Goal: Task Accomplishment & Management: Manage account settings

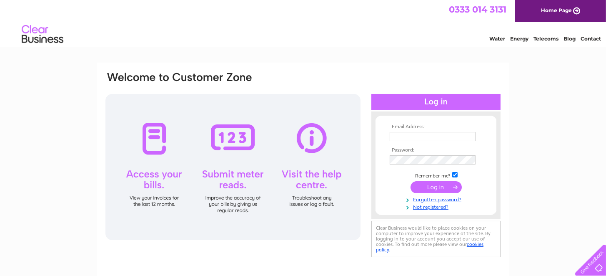
type input "caroline@wwppe.co.uk"
click at [442, 191] on input "submit" at bounding box center [436, 187] width 51 height 12
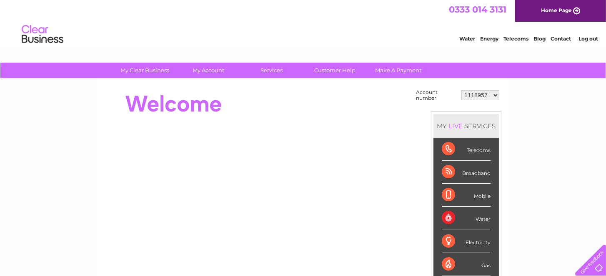
click at [475, 95] on select "1118957 30314909" at bounding box center [481, 95] width 38 height 10
select select "30314909"
click at [462, 90] on select "1118957 30314909" at bounding box center [481, 95] width 38 height 10
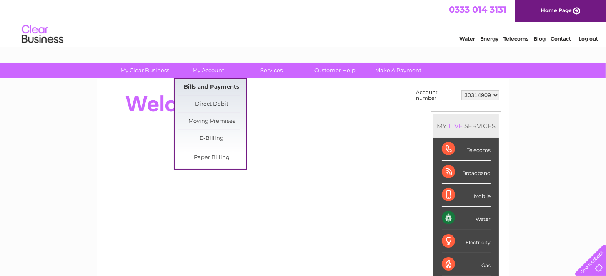
click at [208, 83] on link "Bills and Payments" at bounding box center [212, 87] width 69 height 17
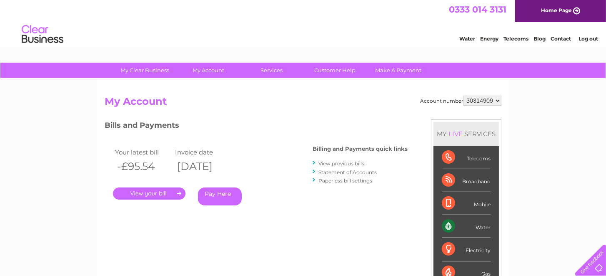
click at [160, 191] on link "." at bounding box center [149, 193] width 73 height 12
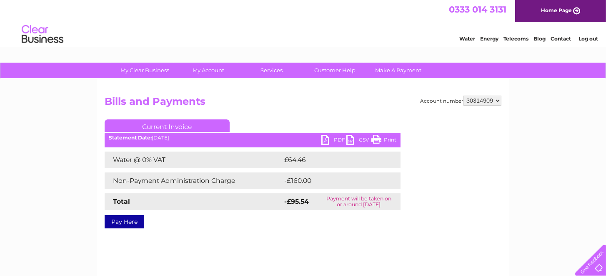
click at [328, 138] on link "PDF" at bounding box center [333, 141] width 25 height 12
